Goal: Information Seeking & Learning: Check status

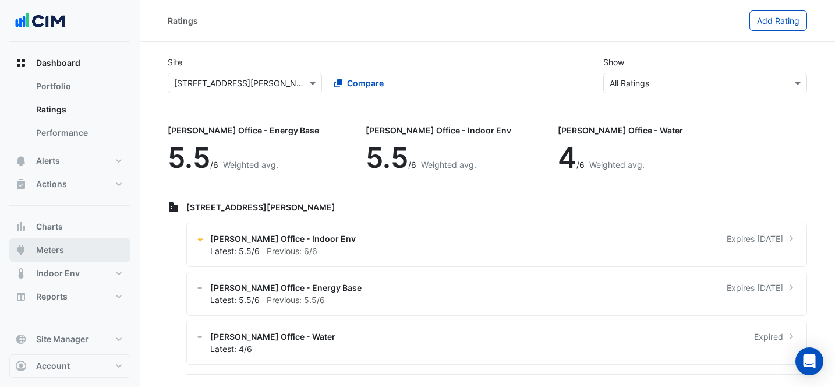
click at [59, 249] on span "Meters" at bounding box center [50, 250] width 28 height 12
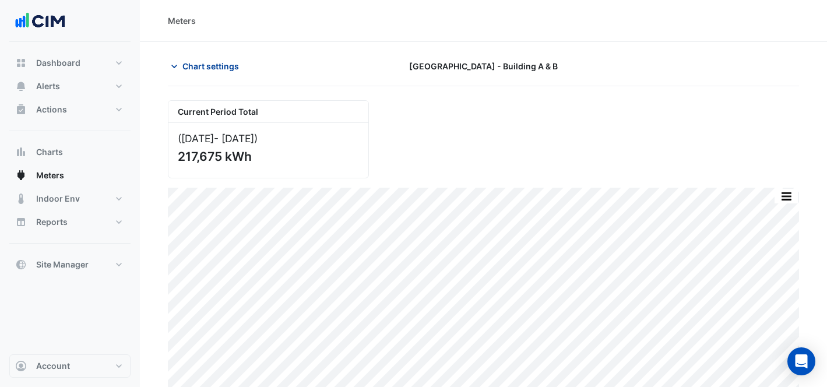
click at [184, 64] on span "Chart settings" at bounding box center [210, 66] width 57 height 12
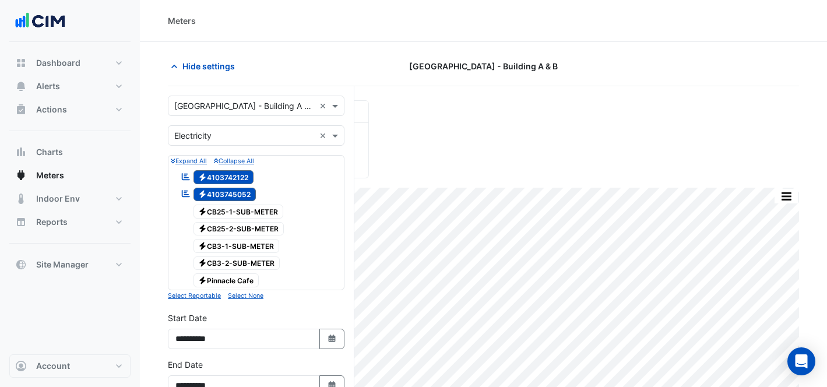
click at [247, 113] on div "× [GEOGRAPHIC_DATA] - Building A & B ×" at bounding box center [256, 106] width 177 height 20
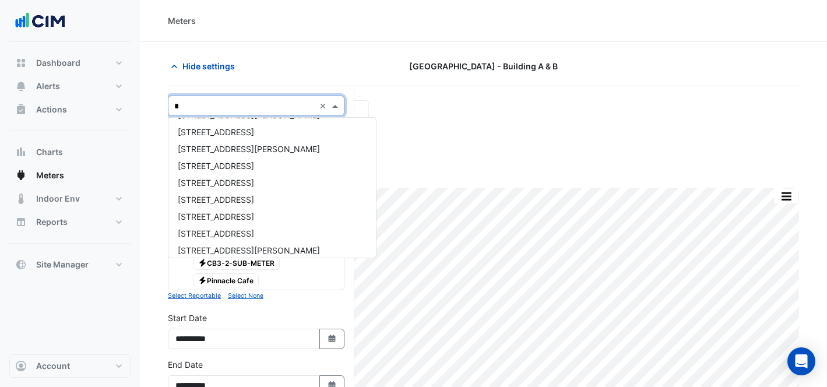
type input "**"
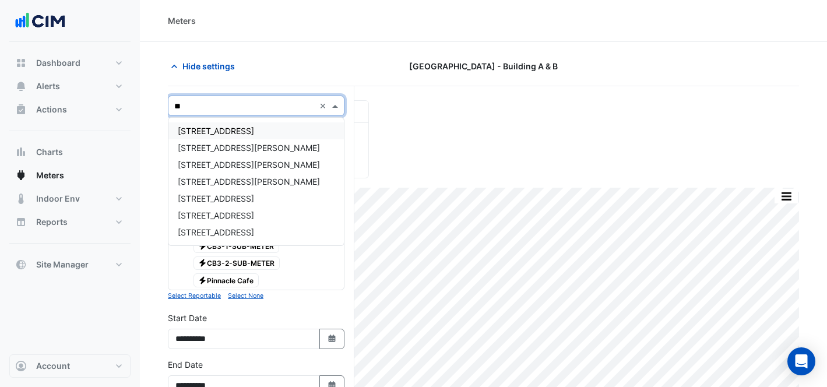
click at [241, 126] on span "[STREET_ADDRESS]" at bounding box center [216, 131] width 76 height 10
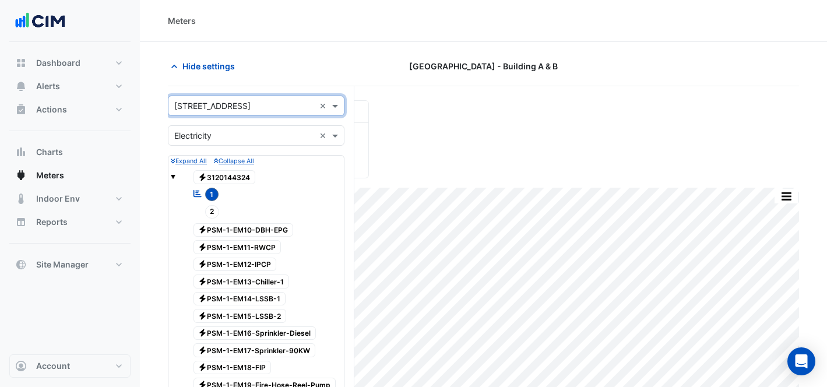
click at [241, 137] on input "text" at bounding box center [244, 136] width 140 height 12
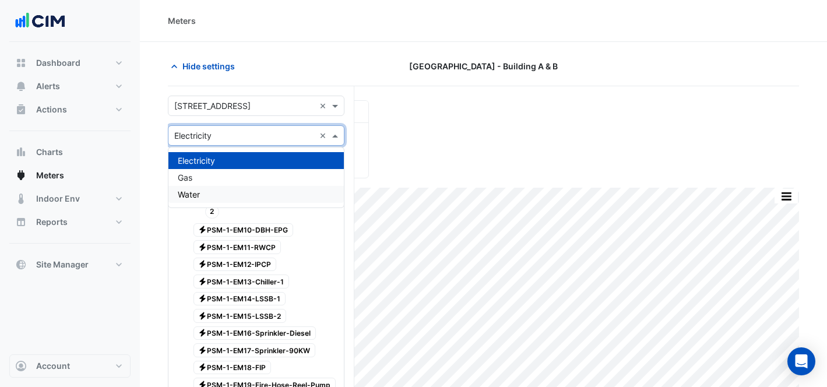
click at [235, 192] on div "Water" at bounding box center [255, 194] width 175 height 17
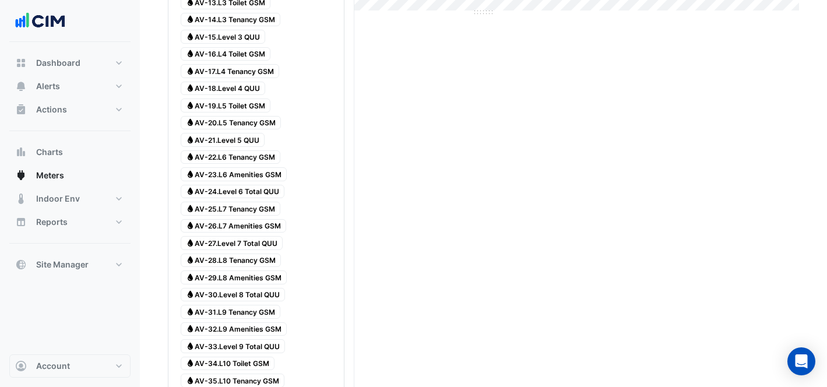
scroll to position [69, 0]
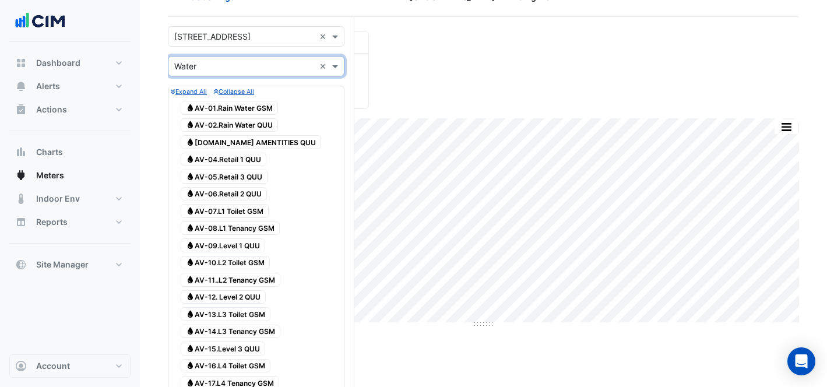
click at [239, 106] on span "Water AV-01.Rain Water GSM" at bounding box center [229, 108] width 97 height 14
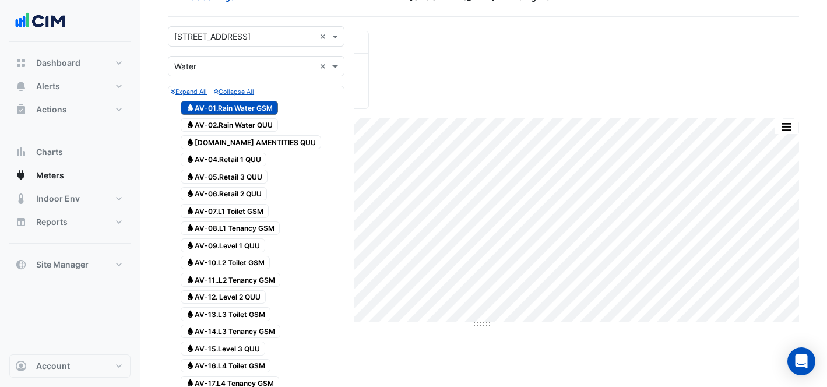
click at [251, 124] on span "Water AV-02.Rain Water QUU" at bounding box center [229, 125] width 97 height 14
click at [256, 145] on span "Water [DOMAIN_NAME] AMENTITIES QUU" at bounding box center [251, 142] width 140 height 14
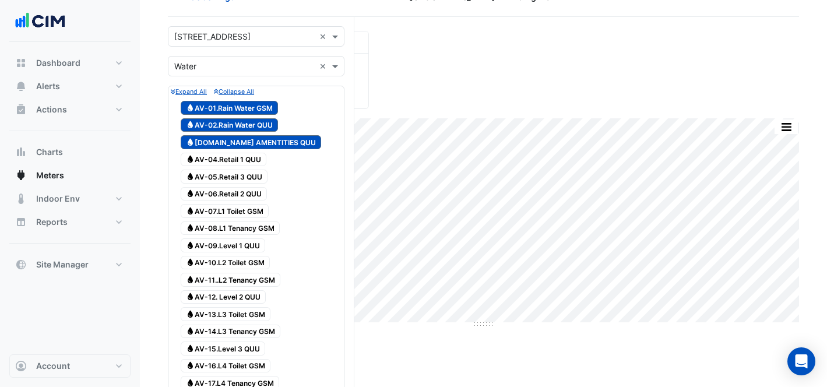
click at [256, 159] on span "Water AV-04.Retail 1 QUU" at bounding box center [224, 160] width 86 height 14
click at [253, 178] on span "Water AV-05.Retail 3 QUU" at bounding box center [224, 177] width 87 height 14
drag, startPoint x: 254, startPoint y: 188, endPoint x: 256, endPoint y: 196, distance: 9.0
click at [254, 188] on span "Water AV-06.Retail 2 QUU" at bounding box center [224, 194] width 86 height 14
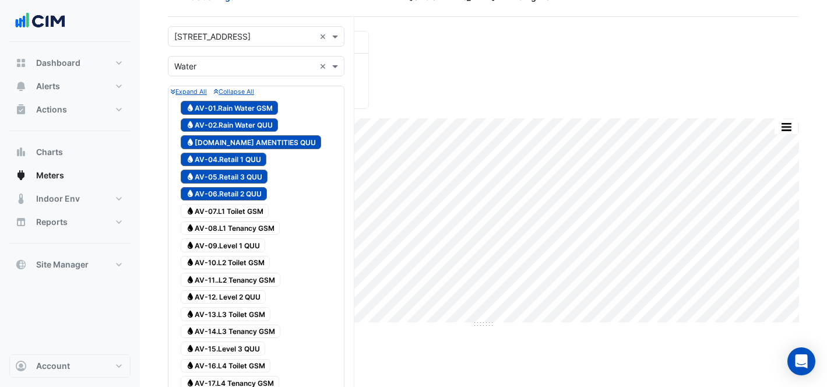
click at [259, 216] on span "Water AV-07.L1 Toilet GSM" at bounding box center [225, 211] width 88 height 14
click at [260, 233] on span "Water AV-08.L1 Tenancy GSM" at bounding box center [230, 228] width 99 height 14
drag, startPoint x: 251, startPoint y: 249, endPoint x: 252, endPoint y: 256, distance: 7.7
click at [251, 249] on span "Water AV-09.Level 1 QUU" at bounding box center [223, 245] width 84 height 14
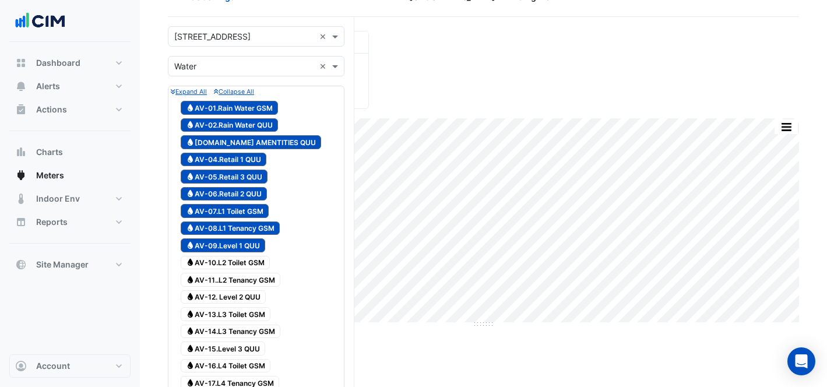
click at [254, 261] on span "Water AV-10.L2 Toilet GSM" at bounding box center [225, 263] width 89 height 14
click at [254, 282] on span "Water AV-11..L2 Tenancy GSM" at bounding box center [231, 280] width 100 height 14
click at [249, 294] on span "Water AV-12. Level 2 QUU" at bounding box center [223, 297] width 85 height 14
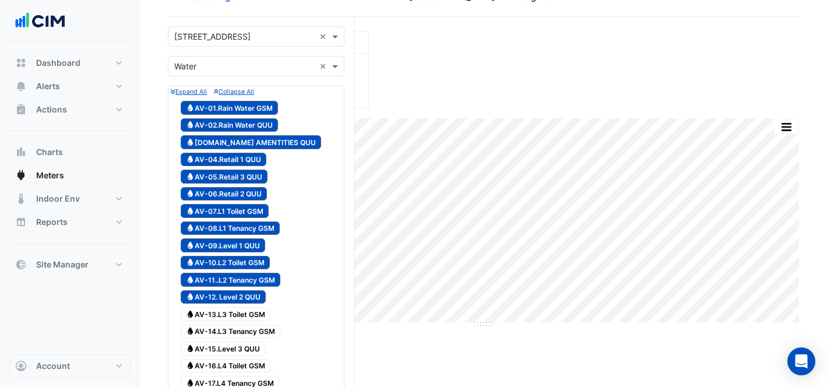
click at [262, 313] on span "Water AV-13.L3 Toilet GSM" at bounding box center [226, 314] width 90 height 14
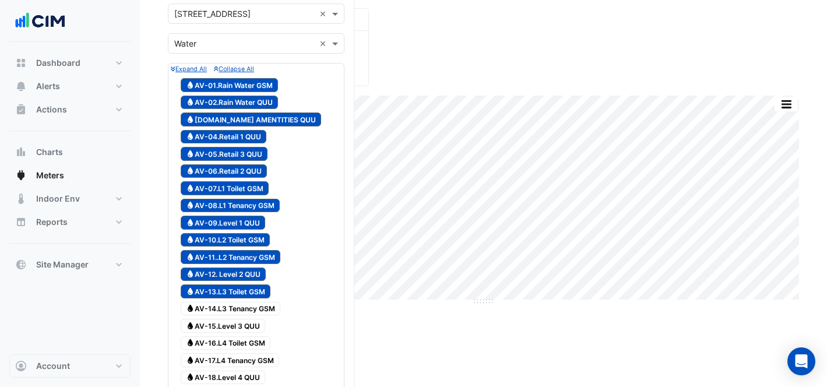
scroll to position [251, 0]
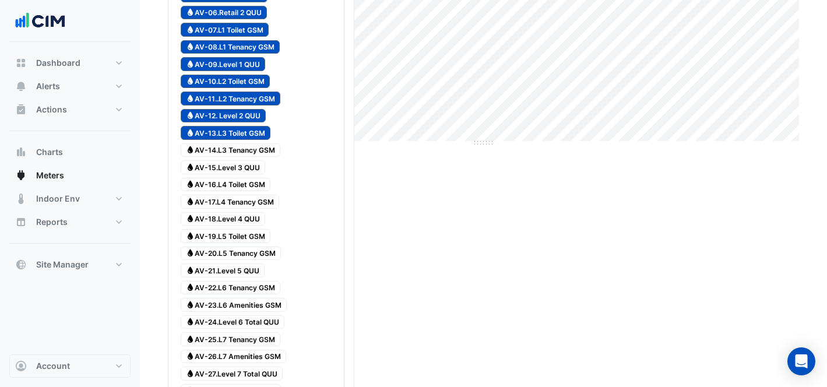
click at [249, 144] on span "Water AV-14.L3 Tenancy GSM" at bounding box center [231, 150] width 100 height 14
click at [247, 168] on span "Water AV-15.Level 3 QUU" at bounding box center [223, 167] width 84 height 14
click at [242, 184] on span "Water AV-16.L4 Toilet GSM" at bounding box center [226, 185] width 90 height 14
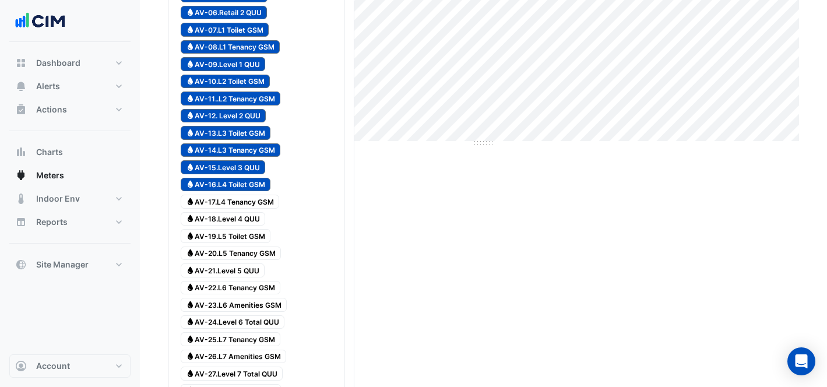
click at [253, 210] on div at bounding box center [256, 210] width 171 height 1
click at [230, 206] on span "Water AV-17.L4 Tenancy GSM" at bounding box center [230, 202] width 98 height 14
click at [232, 217] on span "Water AV-18.Level 4 QUU" at bounding box center [223, 219] width 84 height 14
click at [242, 237] on span "Water AV-19.L5 Toilet GSM" at bounding box center [226, 236] width 90 height 14
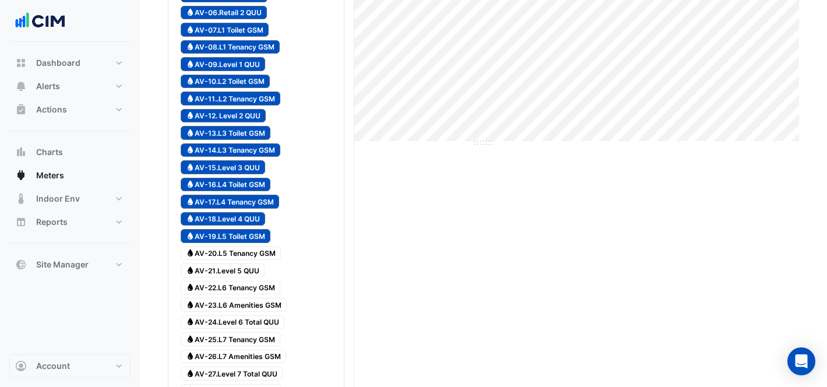
click at [245, 252] on span "Water AV-20.L5 Tenancy GSM" at bounding box center [231, 253] width 100 height 14
click at [246, 264] on span "Water AV-21.Level 5 QUU" at bounding box center [223, 270] width 84 height 14
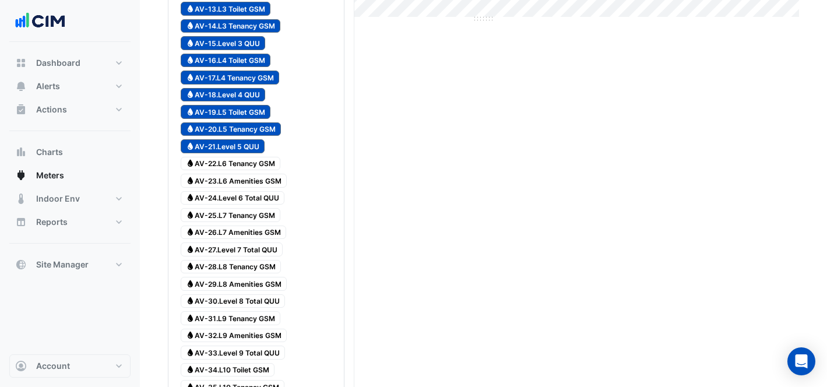
scroll to position [411, 0]
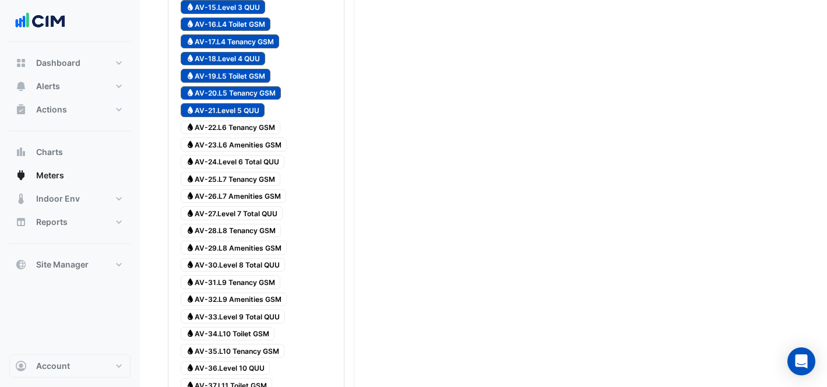
click at [249, 128] on span "Water AV-22.L6 Tenancy GSM" at bounding box center [231, 128] width 100 height 14
click at [249, 135] on div at bounding box center [256, 135] width 171 height 1
click at [243, 135] on div at bounding box center [256, 135] width 171 height 1
click at [246, 144] on span "Water AV-23.L6 Amenities GSM" at bounding box center [234, 144] width 106 height 14
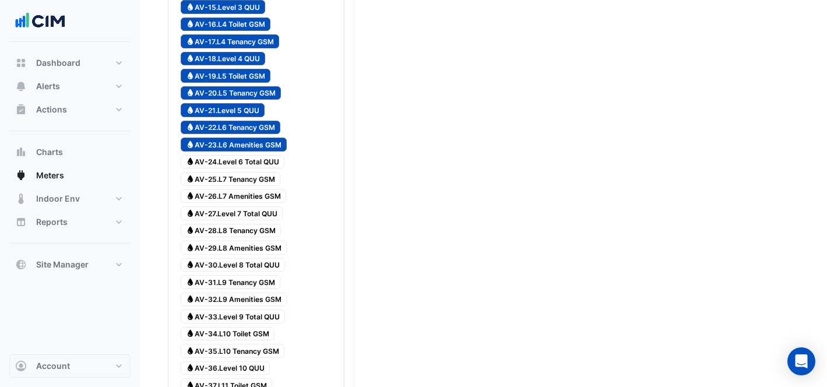
click at [248, 158] on span "Water AV-24.Level 6 Total QUU" at bounding box center [233, 162] width 104 height 14
click at [251, 181] on span "Water AV-25.L7 Tenancy GSM" at bounding box center [231, 179] width 100 height 14
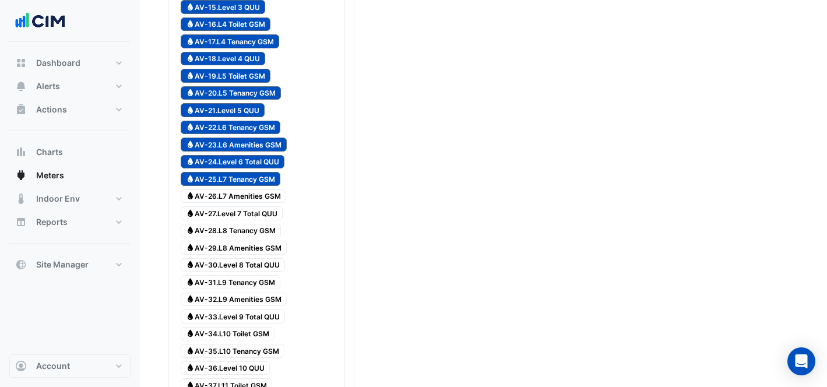
click at [253, 207] on span "Water AV-27.Level 7 Total QUU" at bounding box center [232, 213] width 102 height 14
click at [252, 203] on div "Water AV-26.L7 Amenities GSM" at bounding box center [233, 196] width 111 height 16
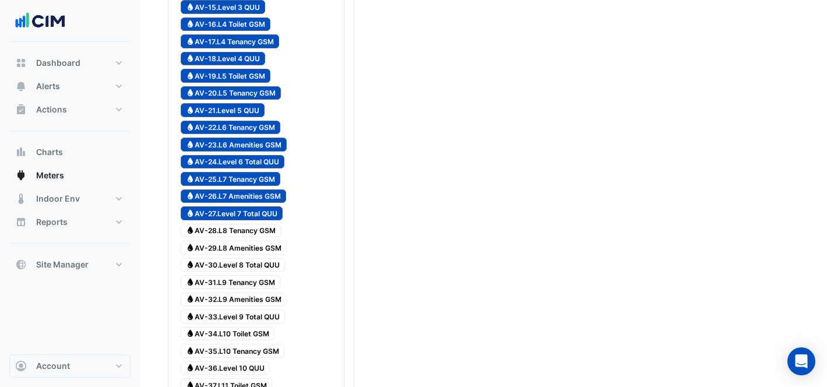
click at [241, 225] on span "Water AV-28.L8 Tenancy GSM" at bounding box center [231, 231] width 100 height 14
click at [247, 252] on span "Water AV-29.L8 Amenities GSM" at bounding box center [234, 248] width 106 height 14
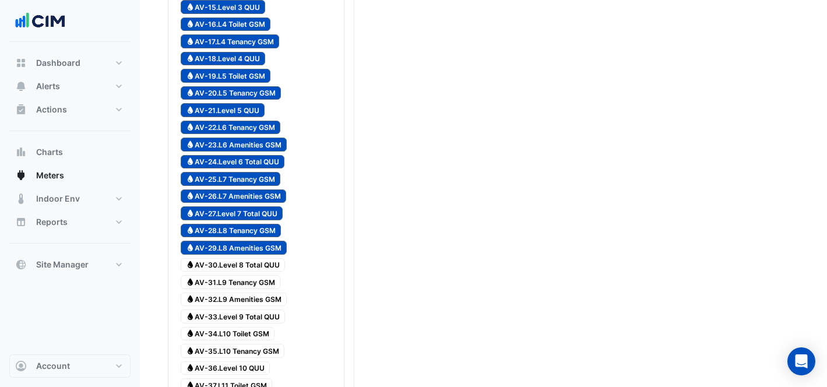
click at [247, 263] on span "Water AV-30.Level 8 Total QUU" at bounding box center [233, 265] width 104 height 14
click at [245, 284] on span "Water AV-31.L9 Tenancy GSM" at bounding box center [231, 282] width 100 height 14
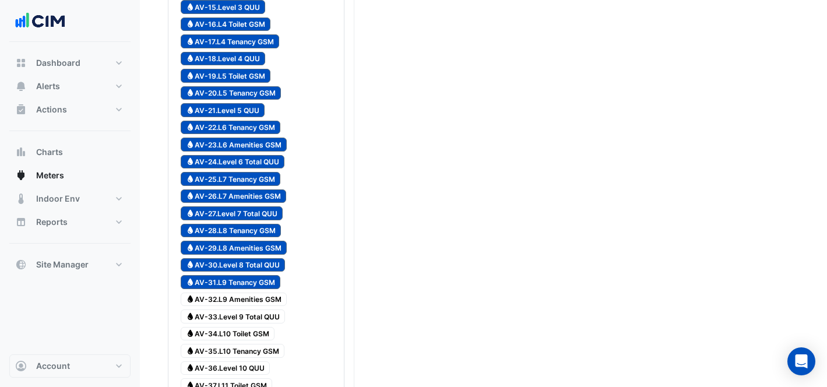
click at [245, 298] on span "Water AV-32.L9 Amenities GSM" at bounding box center [234, 299] width 106 height 14
click at [238, 310] on span "Water AV-33.Level 9 Total QUU" at bounding box center [233, 316] width 104 height 14
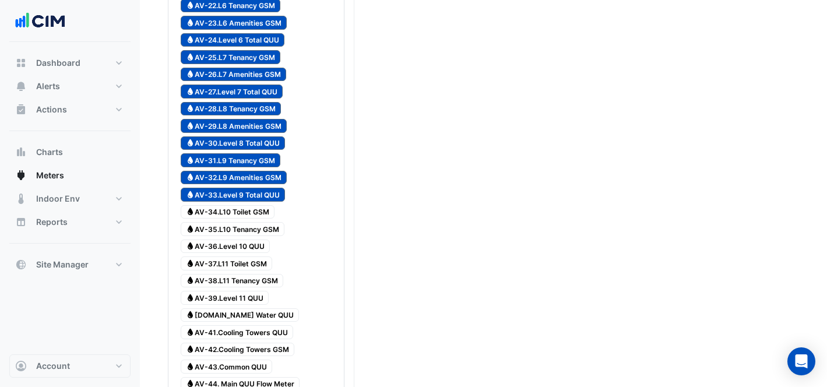
scroll to position [582, 0]
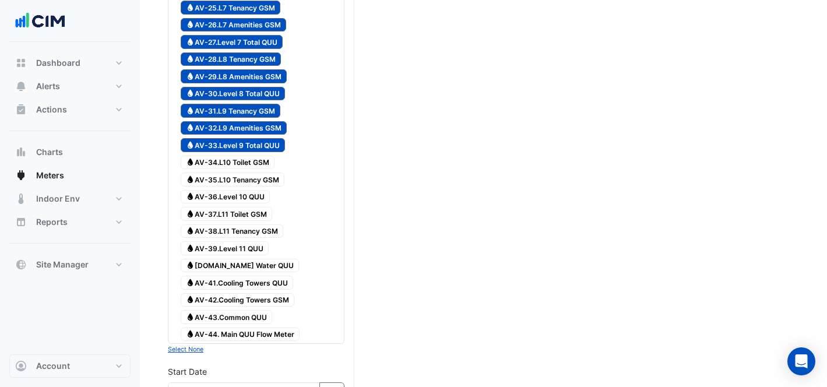
click at [261, 161] on span "Water AV-34.L10 Toilet GSM" at bounding box center [228, 163] width 94 height 14
click at [261, 172] on span "Water AV-35.L10 Tenancy GSM" at bounding box center [233, 179] width 104 height 14
click at [250, 196] on span "Water AV-36.Level 10 QUU" at bounding box center [225, 197] width 89 height 14
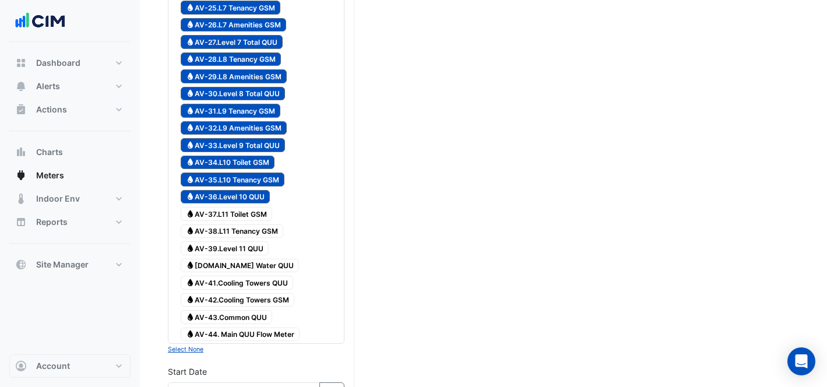
click at [261, 217] on span "Water AV-37.L11 Toilet GSM" at bounding box center [226, 214] width 91 height 14
click at [262, 230] on span "Water AV-38.L11 Tenancy GSM" at bounding box center [232, 231] width 103 height 14
click at [241, 245] on span "Water AV-39.Level 11 QUU" at bounding box center [225, 248] width 88 height 14
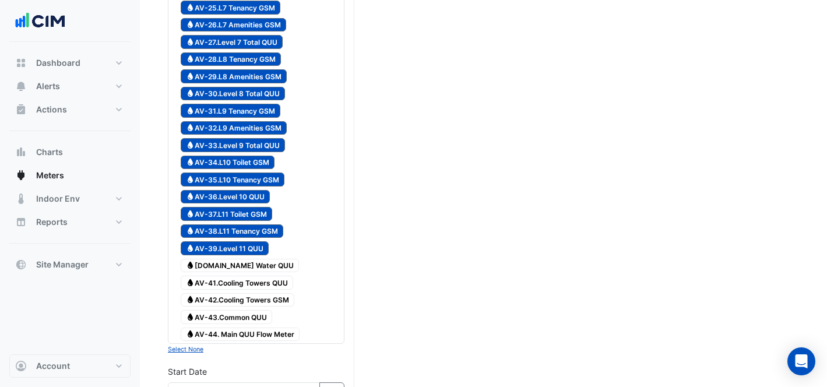
click at [252, 259] on span "Water [DOMAIN_NAME] Water QUU" at bounding box center [240, 266] width 118 height 14
click at [262, 278] on span "Water AV-41.Cooling Towers QUU" at bounding box center [237, 283] width 112 height 14
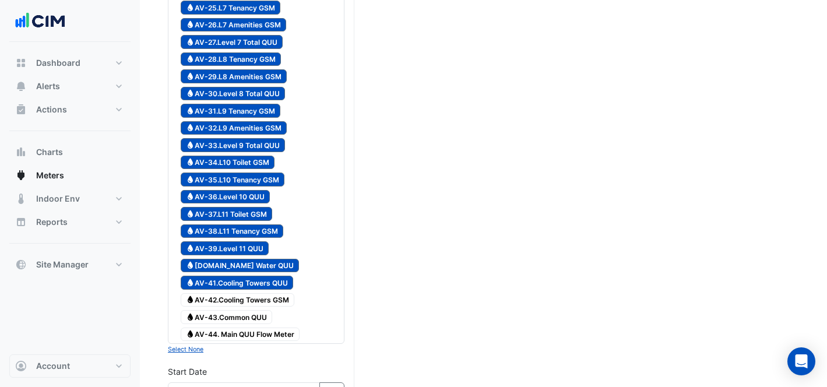
click at [255, 300] on span "Water AV-42.Cooling Towers GSM" at bounding box center [238, 300] width 114 height 14
drag, startPoint x: 256, startPoint y: 319, endPoint x: 263, endPoint y: 328, distance: 11.7
click at [256, 319] on span "Water AV-43.Common QUU" at bounding box center [226, 317] width 91 height 14
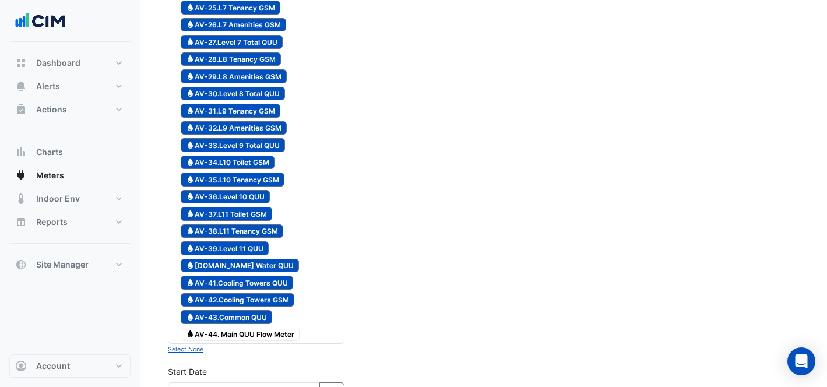
drag, startPoint x: 263, startPoint y: 333, endPoint x: 257, endPoint y: 326, distance: 9.5
click at [263, 333] on span "Water AV-44. Main QUU Flow Meter" at bounding box center [240, 334] width 119 height 14
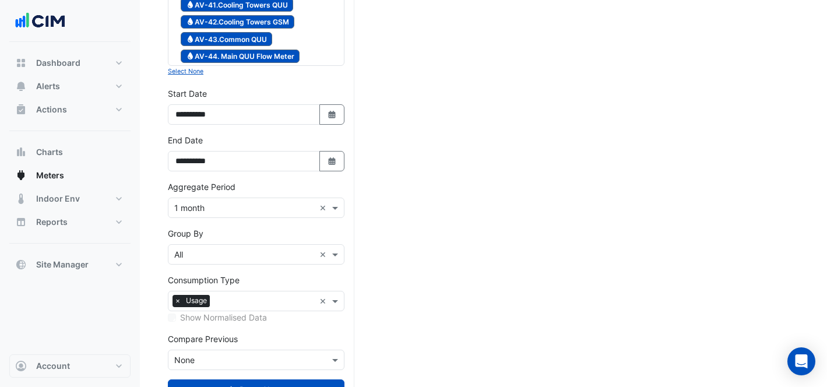
scroll to position [905, 0]
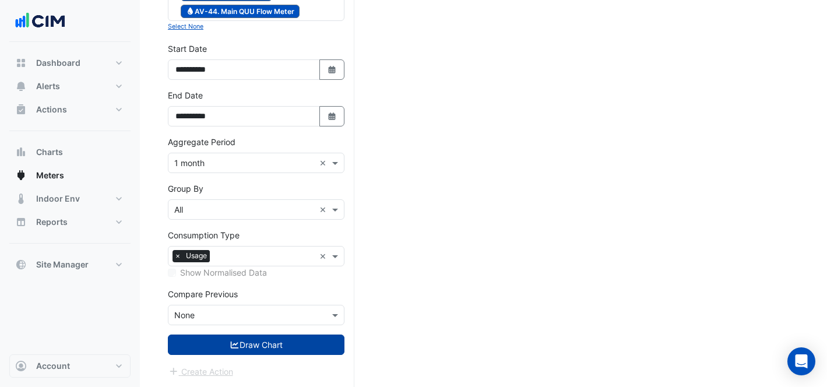
click at [245, 343] on button "Draw Chart" at bounding box center [256, 344] width 177 height 20
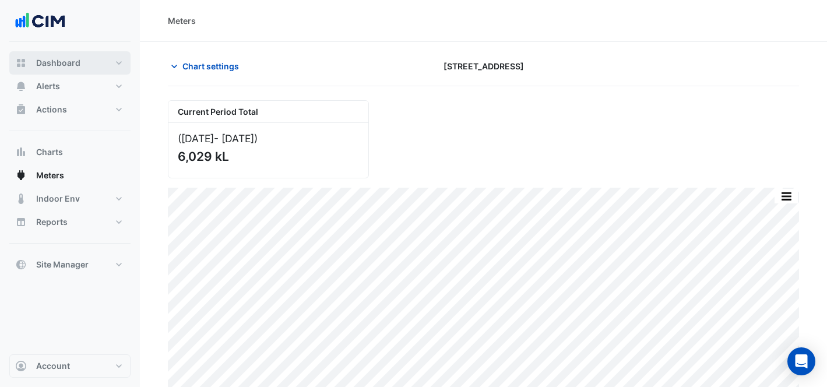
click at [74, 65] on span "Dashboard" at bounding box center [58, 63] width 44 height 12
select select "***"
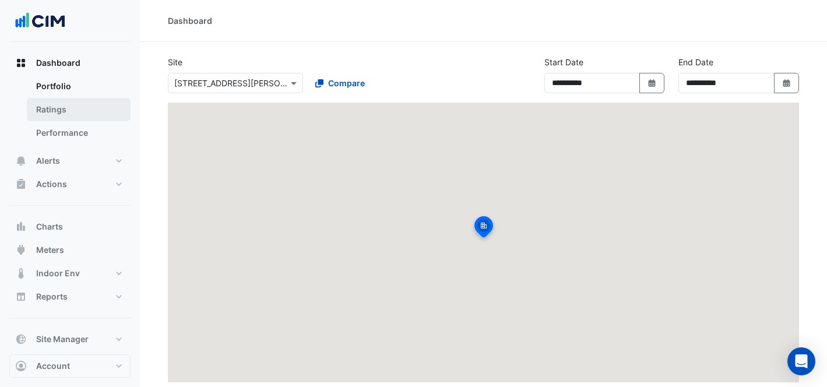
click at [92, 104] on link "Ratings" at bounding box center [79, 109] width 104 height 23
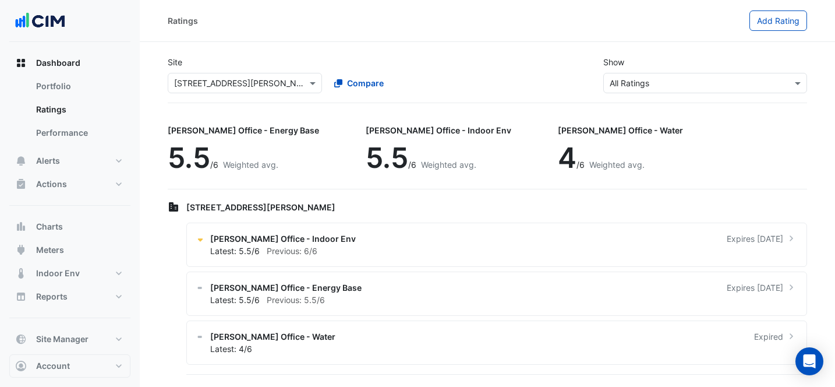
click at [239, 84] on input "text" at bounding box center [233, 83] width 118 height 12
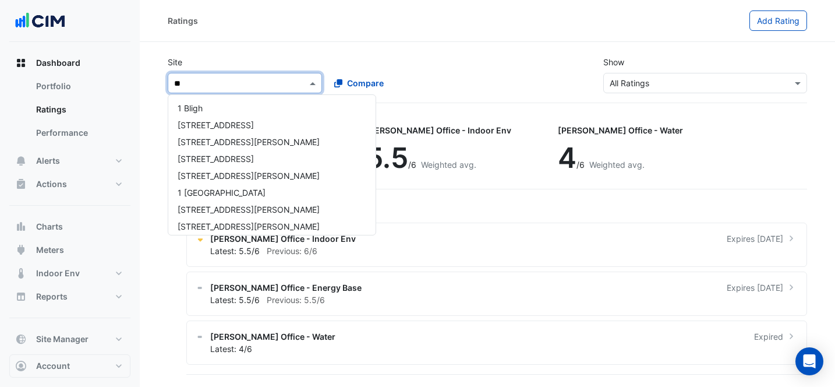
type input "***"
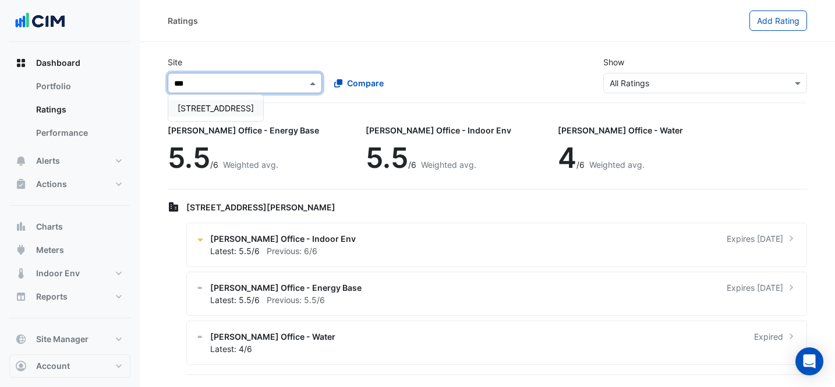
click at [230, 107] on span "[STREET_ADDRESS]" at bounding box center [216, 108] width 76 height 10
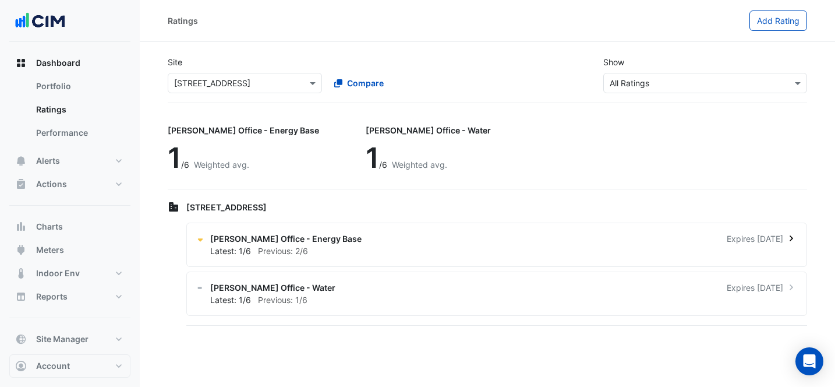
click at [355, 246] on div "Latest: 1/6 Previous: 2/6" at bounding box center [503, 251] width 587 height 12
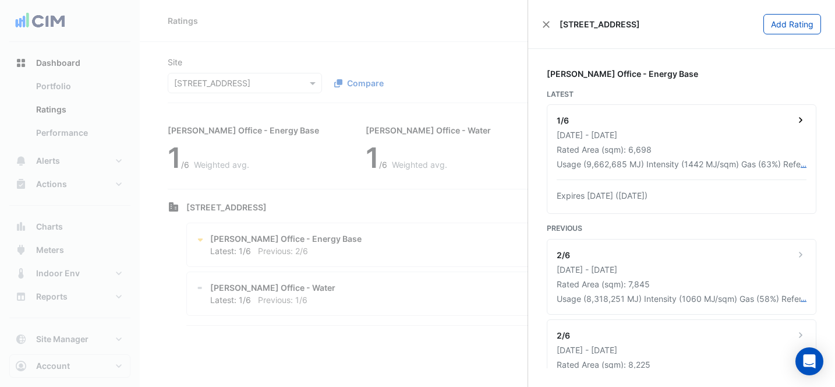
click at [723, 110] on div "1/6 [DATE] - [DATE] Rated Area (sqm): 6,698 Usage (9,662,685 MJ) Intensity (144…" at bounding box center [682, 159] width 269 height 108
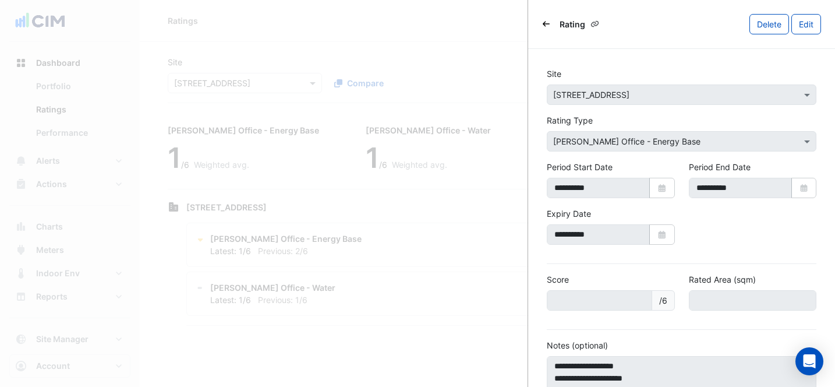
click at [542, 23] on div "Rating [GEOGRAPHIC_DATA] Edit" at bounding box center [681, 24] width 307 height 49
click at [542, 22] on button "Back" at bounding box center [546, 24] width 8 height 12
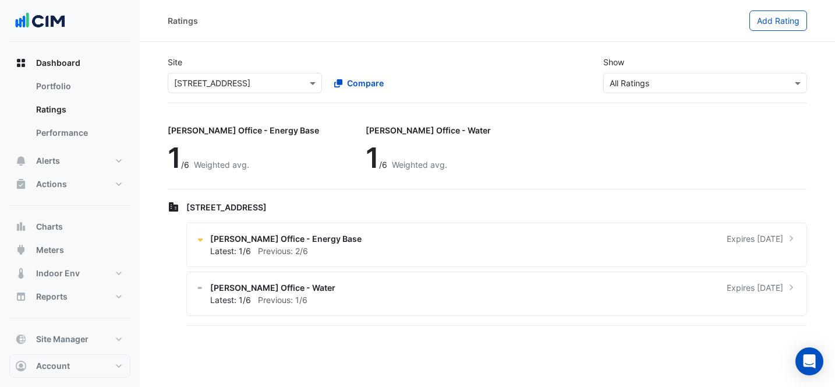
click at [266, 36] on ngb-offcanvas-backdrop at bounding box center [417, 193] width 835 height 387
click at [53, 252] on span "Meters" at bounding box center [50, 250] width 28 height 12
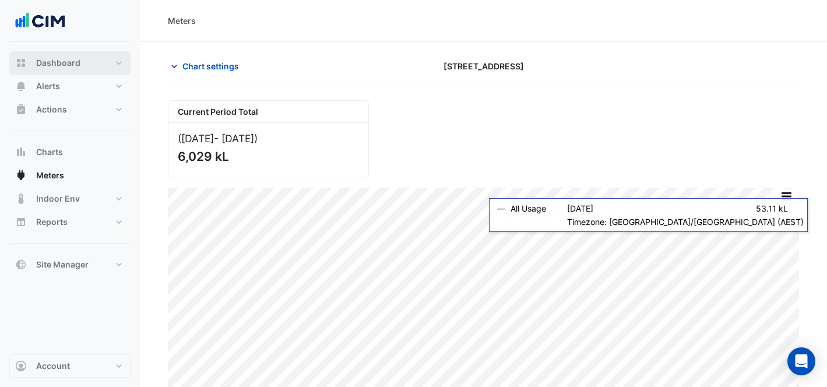
click at [96, 69] on button "Dashboard" at bounding box center [69, 62] width 121 height 23
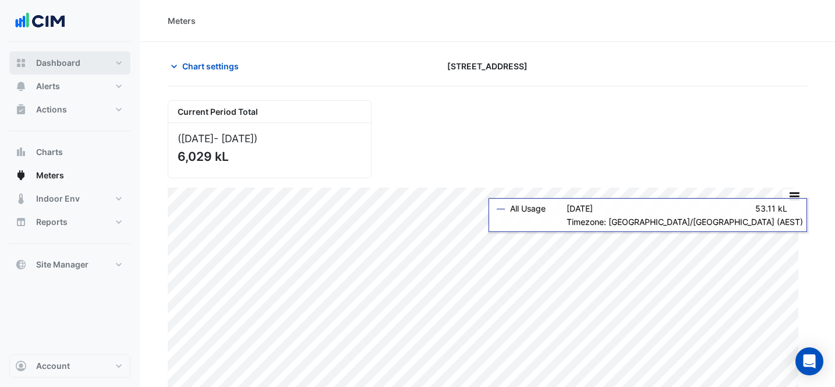
select select "***"
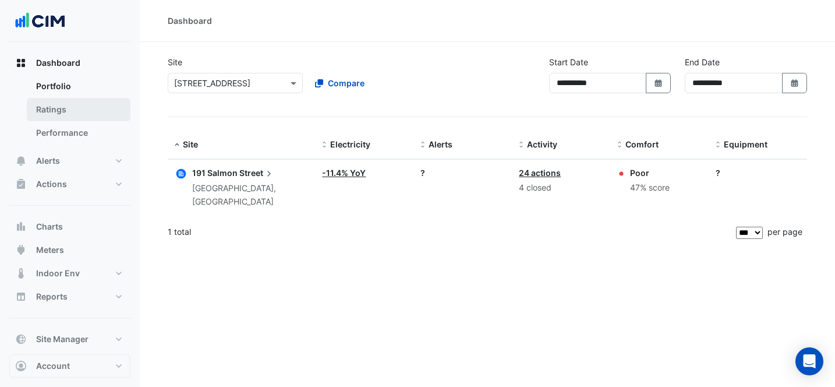
click at [92, 106] on link "Ratings" at bounding box center [79, 109] width 104 height 23
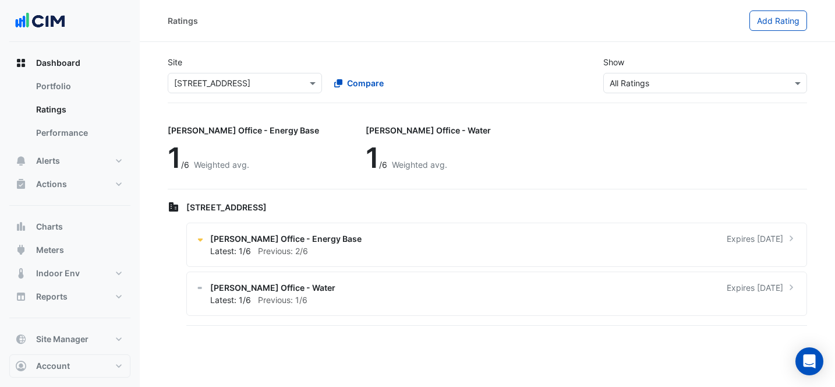
click at [207, 82] on input "text" at bounding box center [233, 83] width 118 height 12
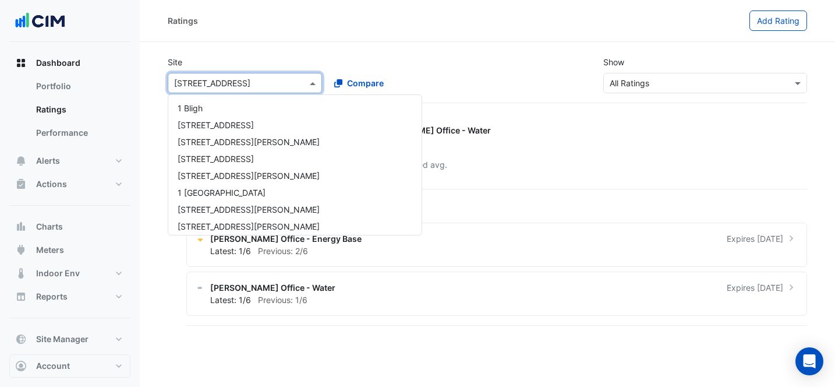
scroll to position [1086, 0]
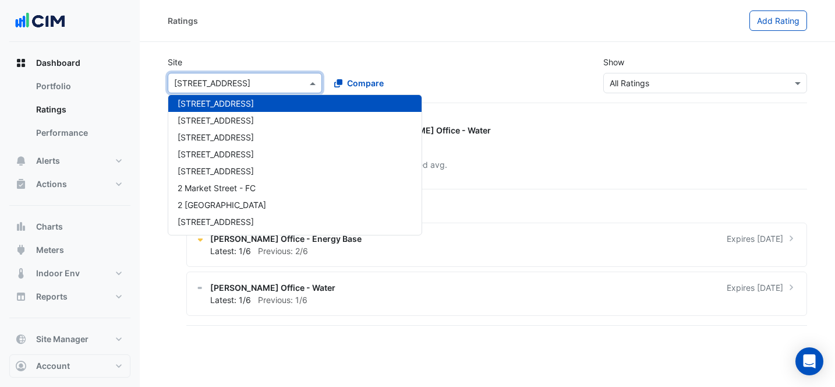
click at [216, 83] on input "text" at bounding box center [233, 83] width 118 height 12
type input "**"
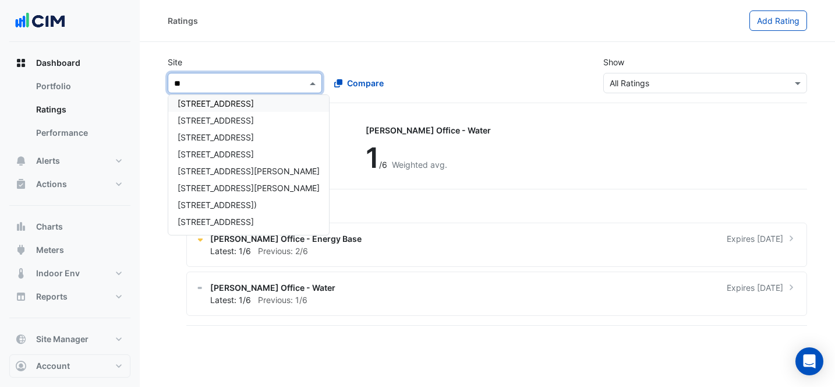
scroll to position [5, 0]
click at [215, 144] on div "[STREET_ADDRESS]" at bounding box center [248, 137] width 161 height 17
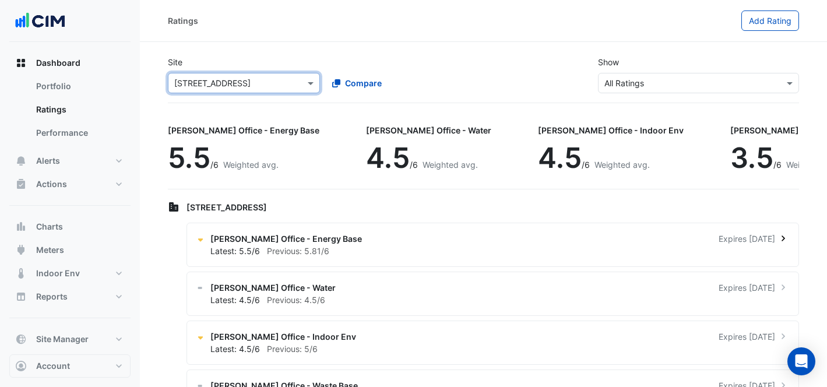
click at [370, 238] on div "NABERS Office - Energy Base Expires in 6 months" at bounding box center [499, 238] width 578 height 12
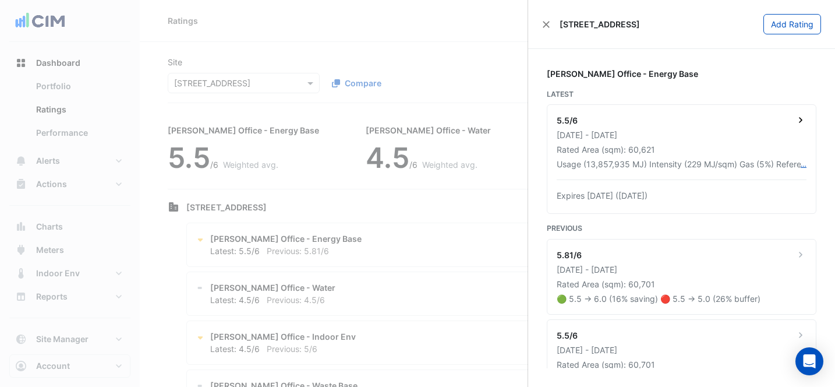
click at [688, 119] on div "5.5/6" at bounding box center [682, 121] width 250 height 15
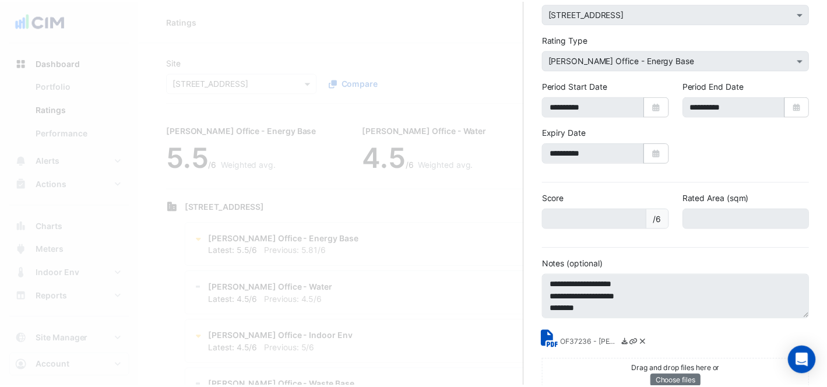
scroll to position [104, 0]
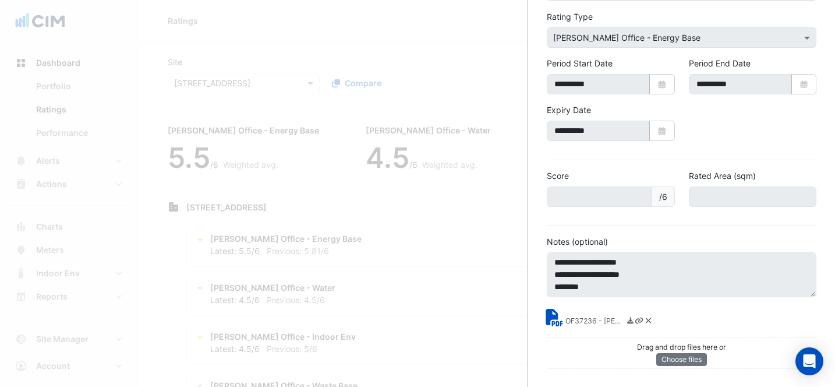
click at [567, 321] on small "OF37236 - NABERS Energy Rating Report (2).pdf" at bounding box center [595, 322] width 58 height 12
click at [468, 60] on ngb-offcanvas-backdrop at bounding box center [417, 193] width 835 height 387
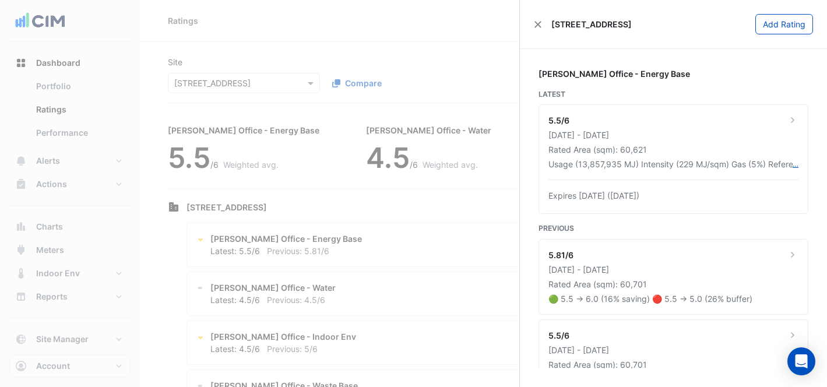
click at [172, 73] on ngb-offcanvas-backdrop at bounding box center [413, 193] width 827 height 387
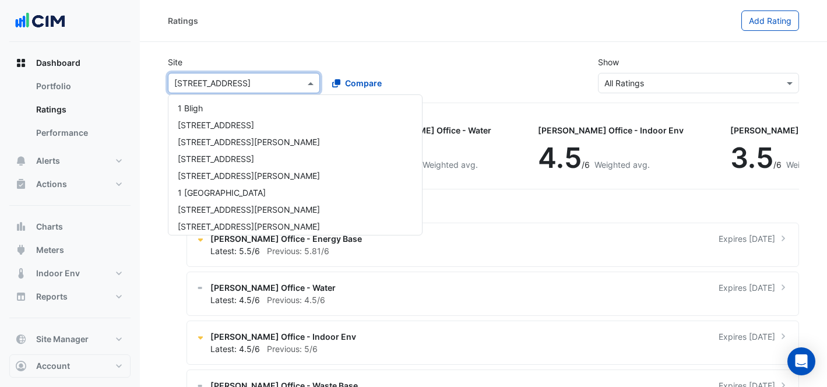
click at [214, 75] on div "× 111 Eagle Street" at bounding box center [244, 83] width 152 height 20
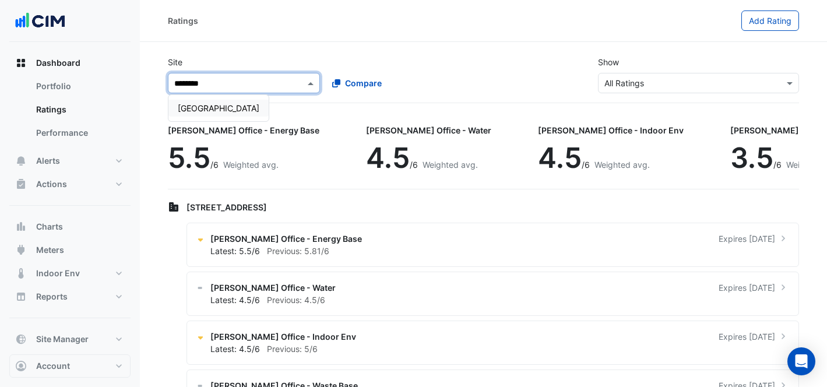
type input "*********"
click at [191, 104] on span "[GEOGRAPHIC_DATA]" at bounding box center [219, 108] width 82 height 10
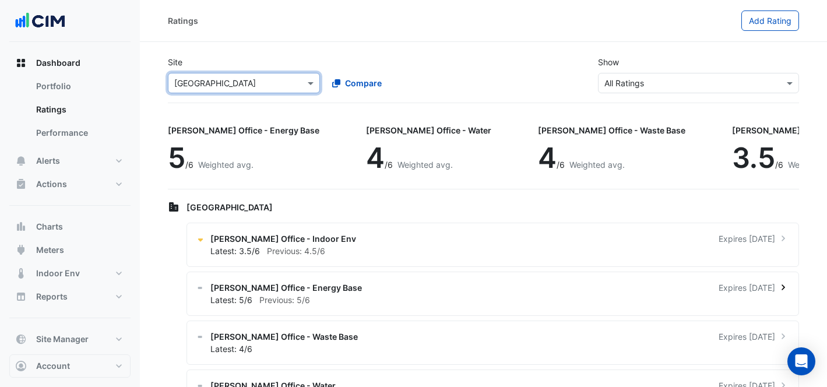
click at [489, 301] on div "Latest: 5/6 Previous: 5/6" at bounding box center [499, 300] width 578 height 12
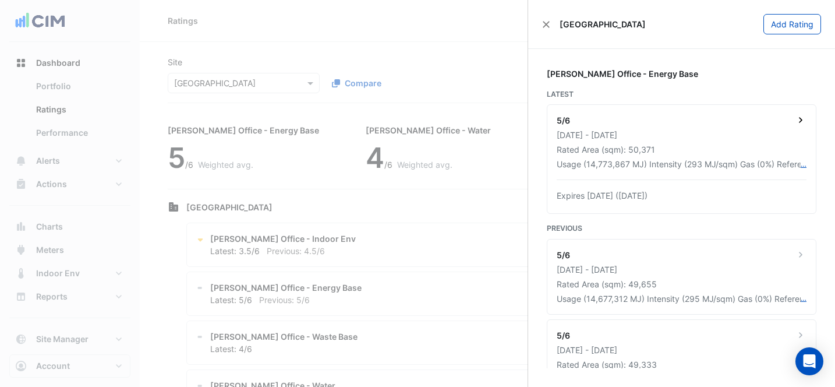
click at [695, 128] on div "5/6" at bounding box center [682, 121] width 250 height 15
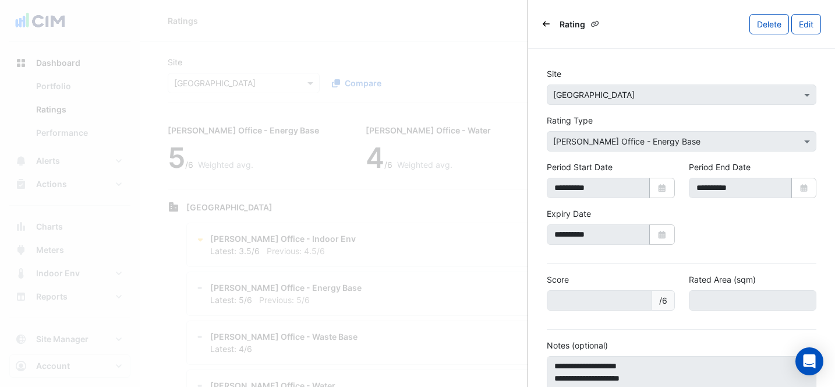
scroll to position [104, 0]
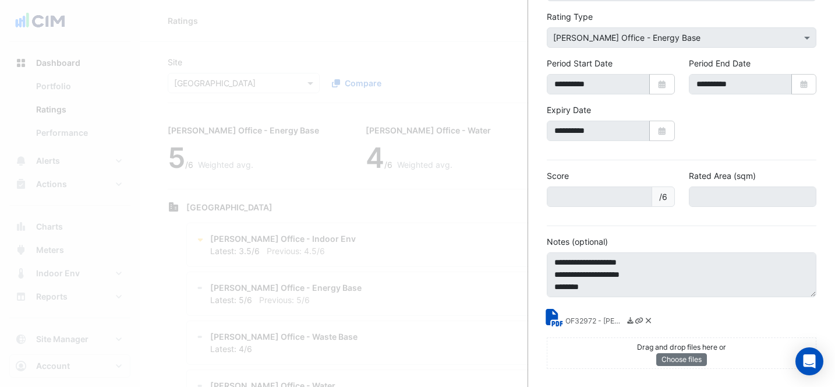
click at [606, 320] on small "OF32972 - NABERS Energy Rating Report (1).pdf" at bounding box center [595, 322] width 58 height 12
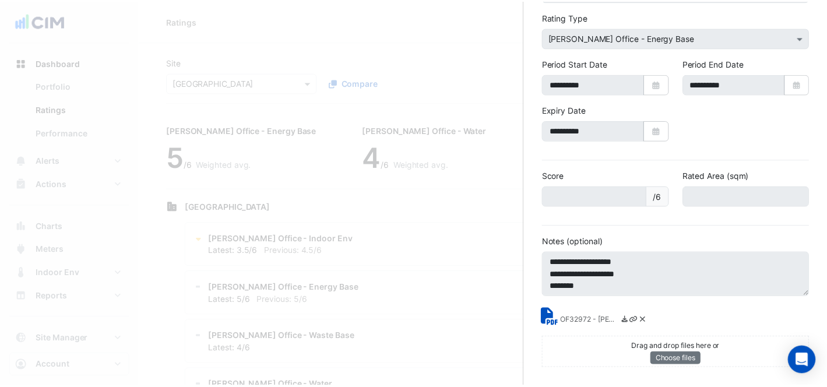
scroll to position [0, 0]
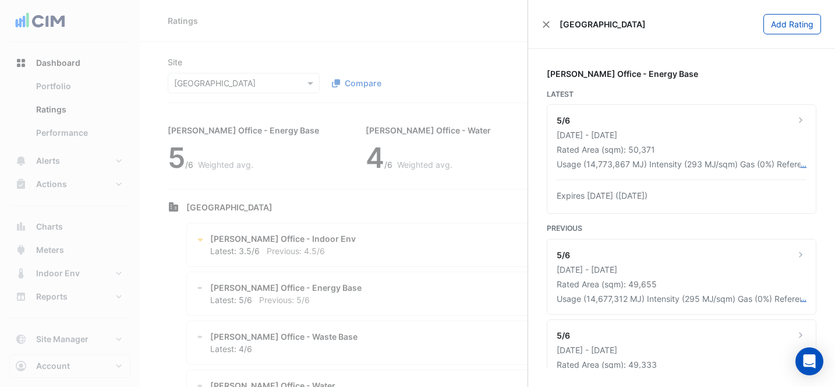
drag, startPoint x: 370, startPoint y: 44, endPoint x: 289, endPoint y: 59, distance: 82.5
click at [370, 43] on ngb-offcanvas-backdrop at bounding box center [417, 193] width 835 height 387
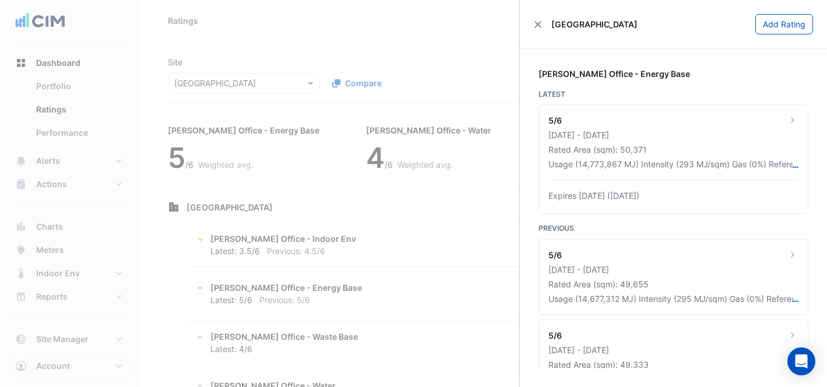
click at [59, 246] on ngb-offcanvas-backdrop at bounding box center [413, 193] width 827 height 387
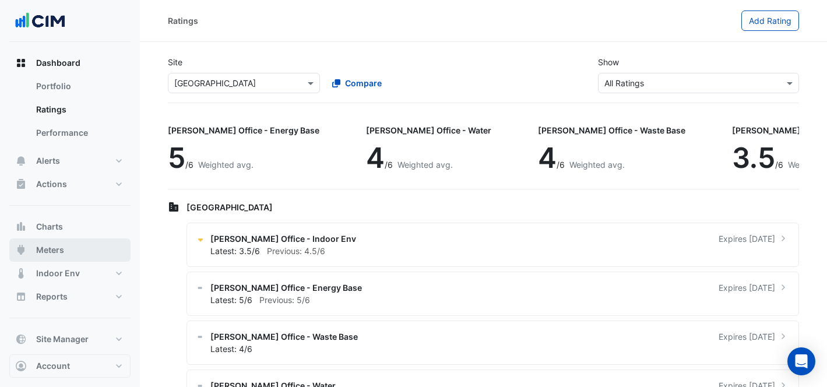
click at [74, 241] on button "Meters" at bounding box center [69, 249] width 121 height 23
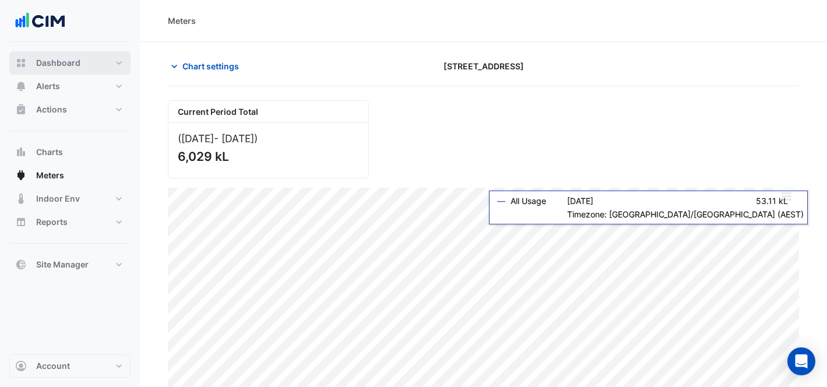
click at [90, 59] on button "Dashboard" at bounding box center [69, 62] width 121 height 23
select select "***"
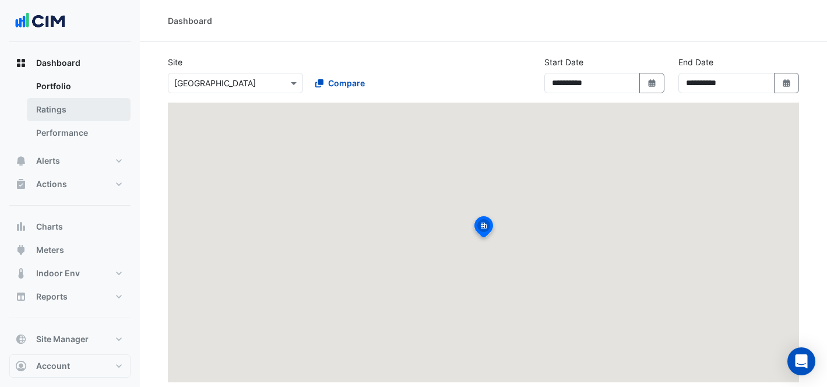
click at [106, 103] on link "Ratings" at bounding box center [79, 109] width 104 height 23
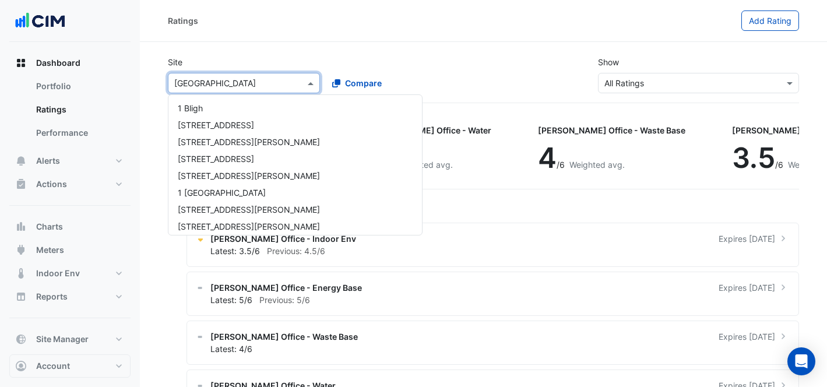
click at [238, 78] on input "text" at bounding box center [232, 83] width 116 height 12
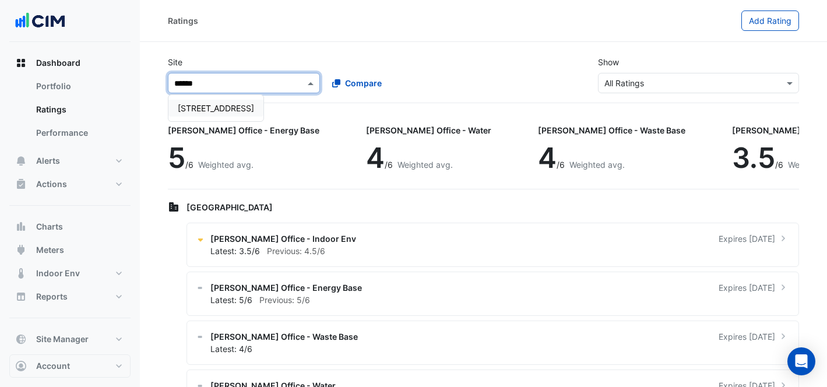
type input "*******"
click at [213, 110] on span "[STREET_ADDRESS]" at bounding box center [216, 108] width 76 height 10
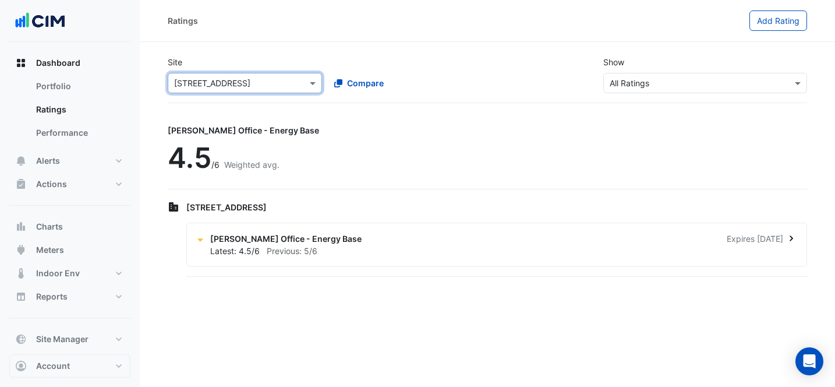
click at [329, 253] on div "Latest: 4.5/6 Previous: 5/6" at bounding box center [503, 251] width 587 height 12
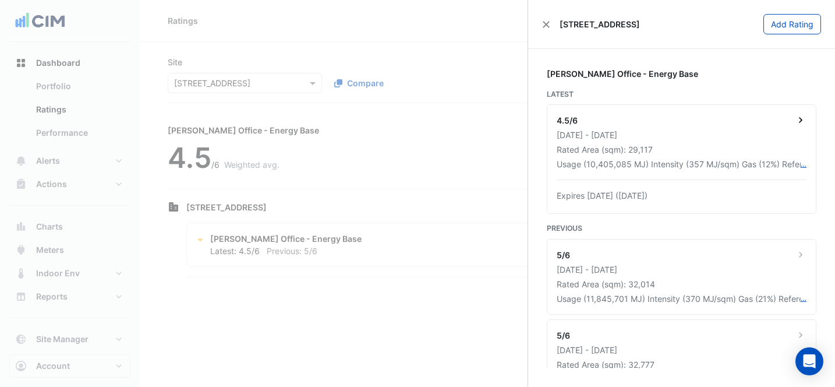
click at [720, 150] on div "Rated Area (sqm): 29,117" at bounding box center [682, 149] width 250 height 12
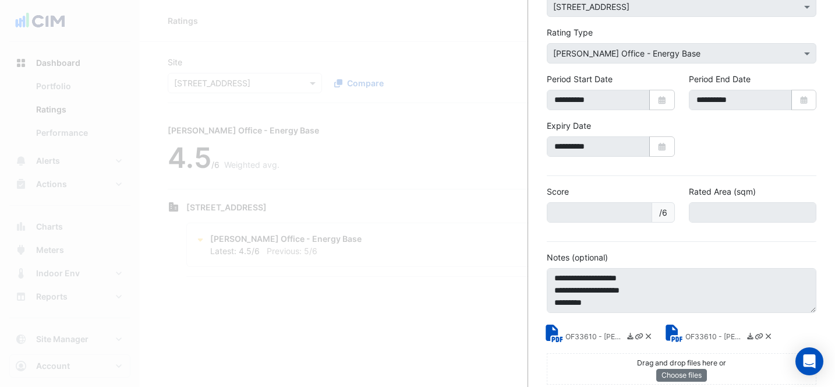
scroll to position [104, 0]
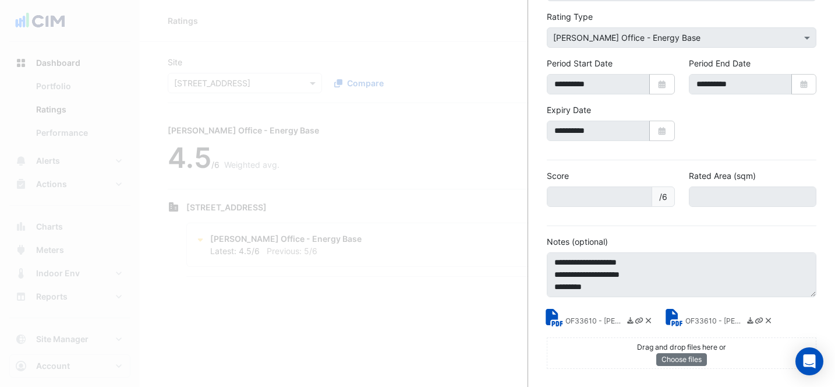
click at [707, 316] on small "OF33610 - NABERS Energy Rating Certificate.pdf" at bounding box center [715, 322] width 58 height 12
click at [597, 323] on small "OF33610 - NABERS Energy Rating Report.pdf" at bounding box center [595, 322] width 58 height 12
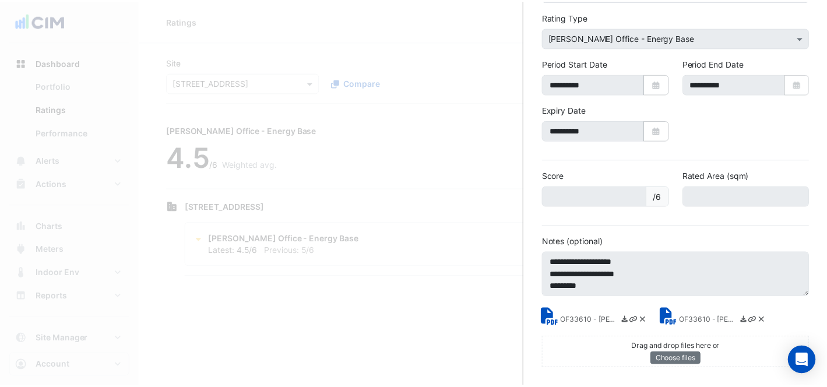
scroll to position [0, 0]
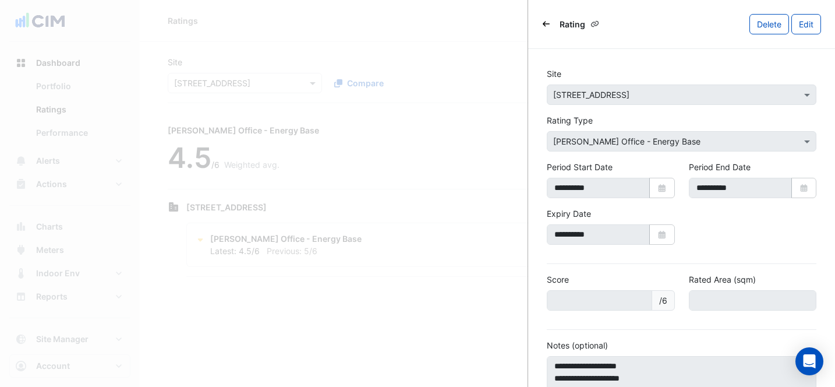
click at [374, 275] on ngb-offcanvas-backdrop at bounding box center [417, 193] width 835 height 387
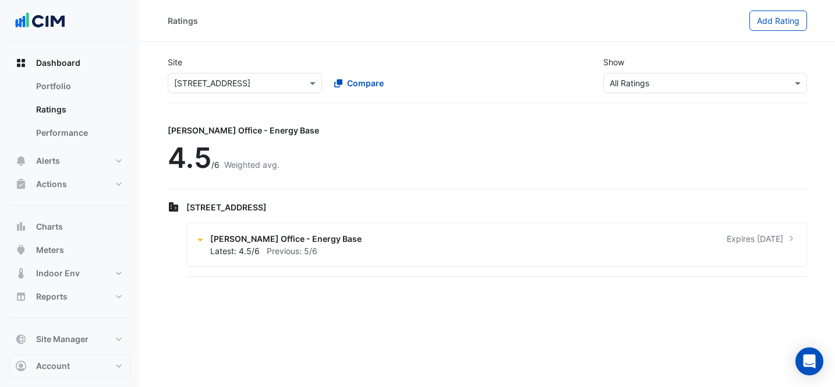
click at [199, 334] on ngb-offcanvas-backdrop at bounding box center [417, 193] width 835 height 387
click at [55, 250] on span "Meters" at bounding box center [50, 250] width 28 height 12
